Goal: Task Accomplishment & Management: Manage account settings

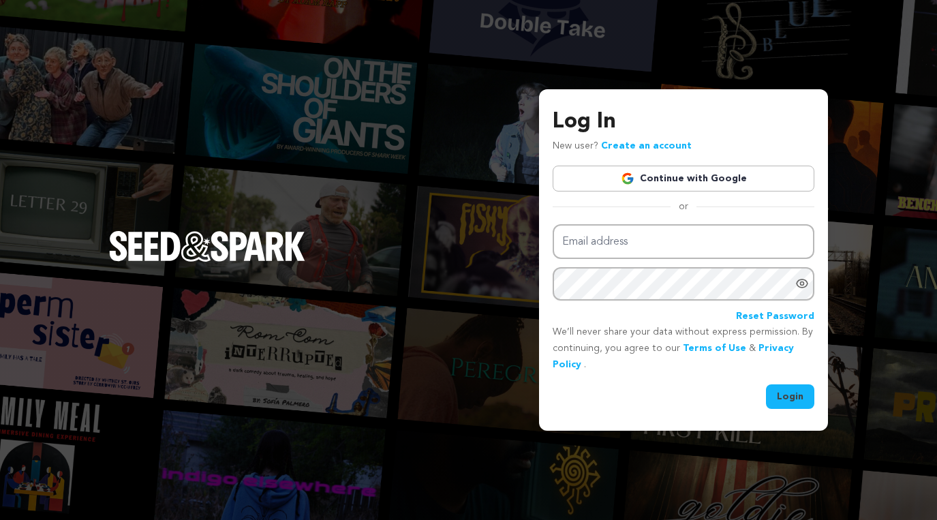
type input "[EMAIL_ADDRESS][DOMAIN_NAME]"
click at [783, 397] on button "Login" at bounding box center [790, 396] width 48 height 25
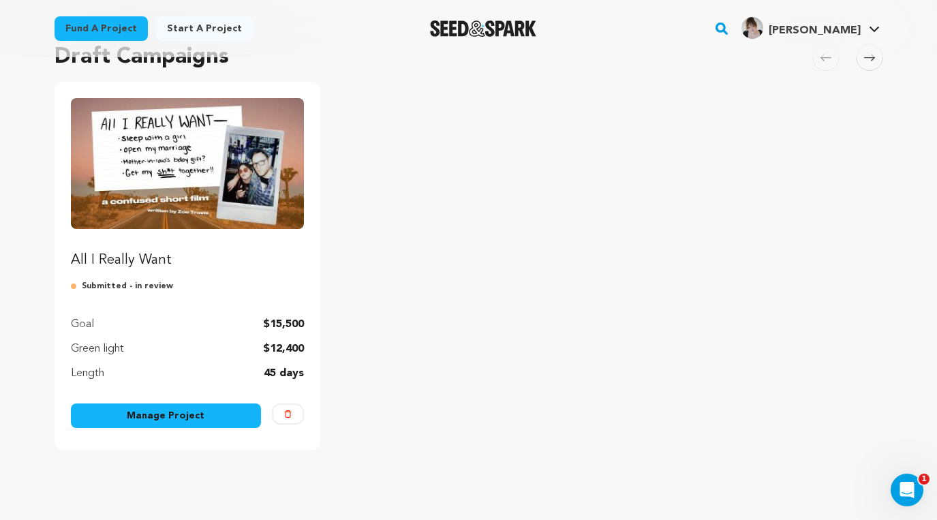
scroll to position [207, 0]
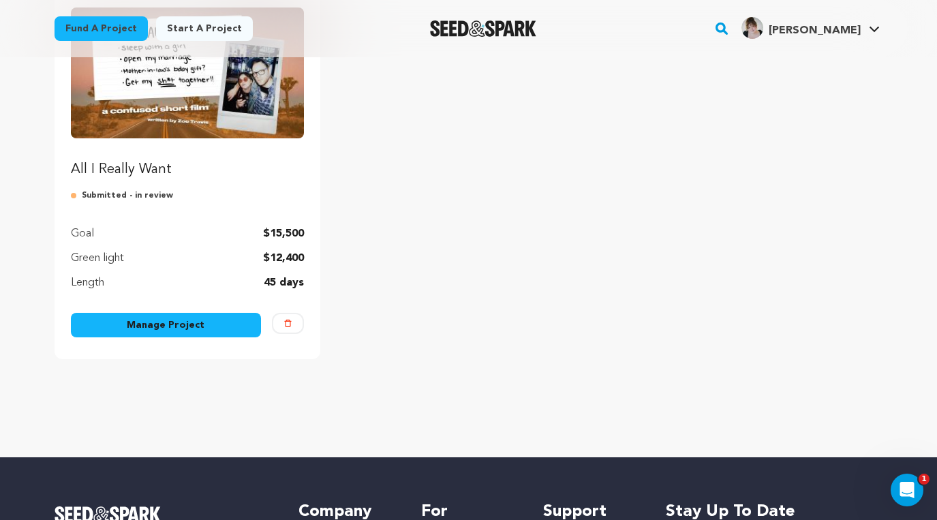
click at [211, 321] on link "Manage Project" at bounding box center [166, 325] width 191 height 25
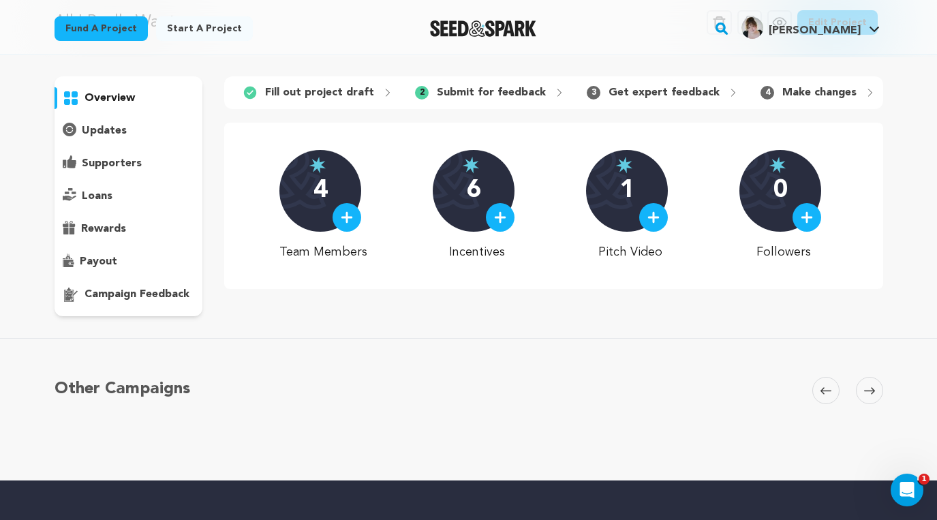
scroll to position [60, 0]
